Goal: Find specific page/section: Find specific page/section

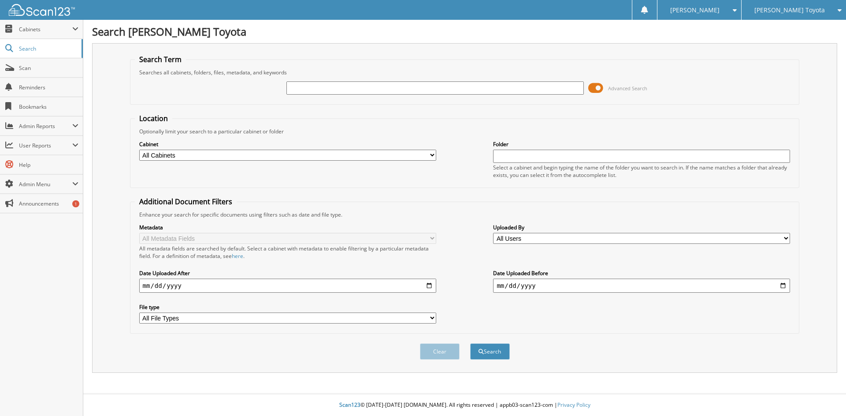
click at [389, 89] on input "text" at bounding box center [434, 88] width 297 height 13
type input "248103"
click at [429, 155] on select "All Cabinets DEALS REPAIR ORDERS Test1 Needs Filing" at bounding box center [287, 155] width 297 height 11
select select "10354"
click at [139, 150] on select "All Cabinets DEALS REPAIR ORDERS Test1 Needs Filing" at bounding box center [287, 155] width 297 height 11
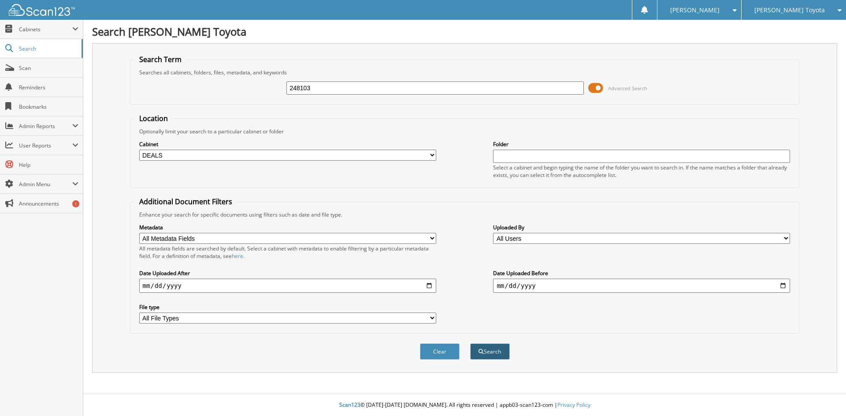
click at [483, 350] on span "submit" at bounding box center [481, 351] width 5 height 5
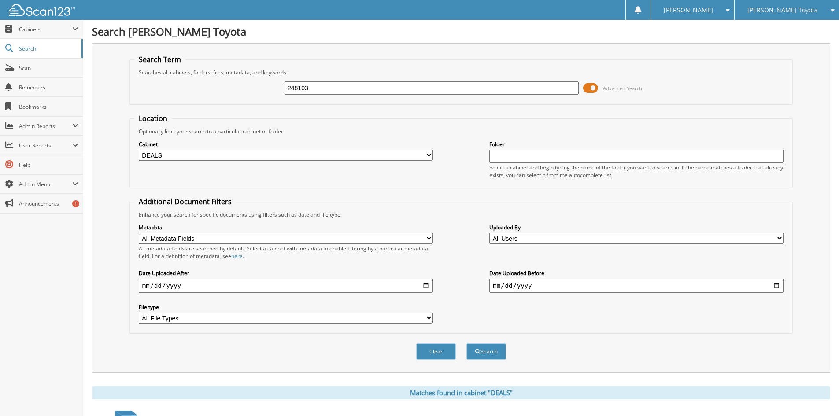
scroll to position [160, 0]
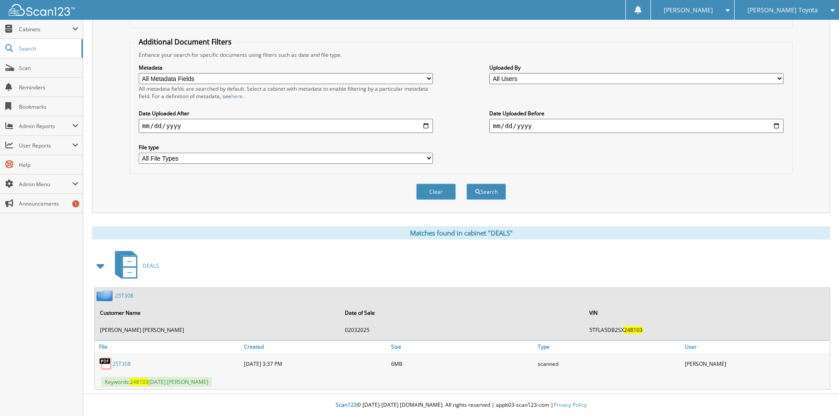
click at [118, 364] on link "25T308" at bounding box center [121, 363] width 19 height 7
